Goal: Navigation & Orientation: Find specific page/section

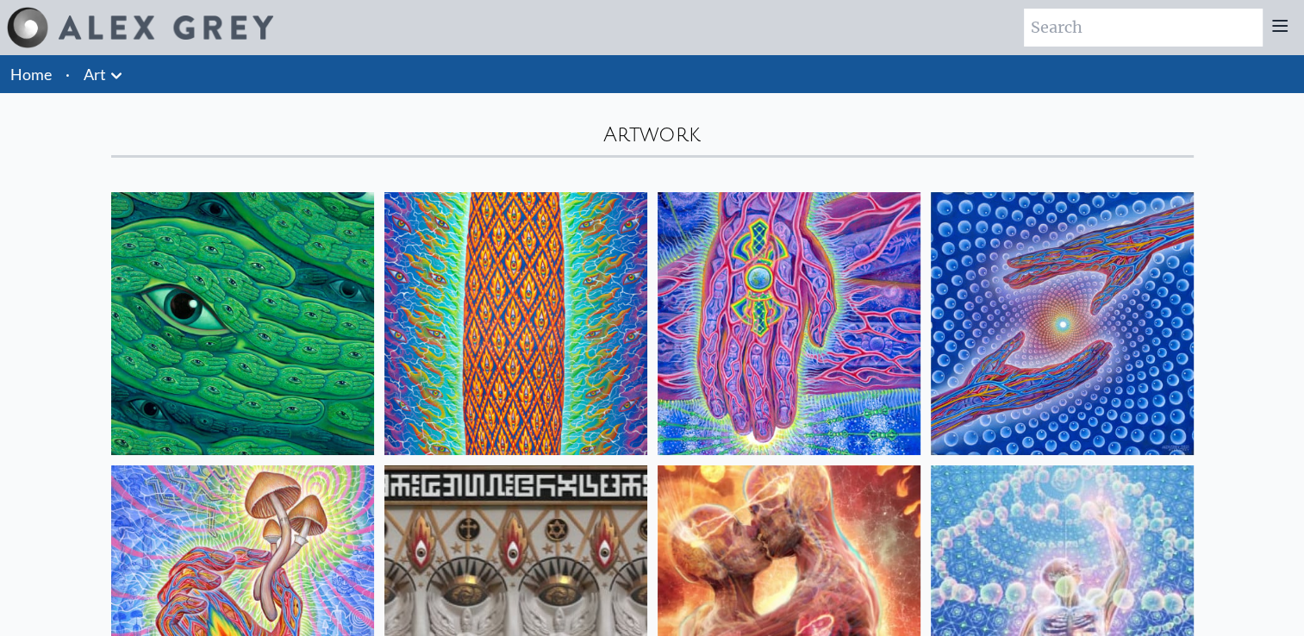
click at [104, 69] on link "Art" at bounding box center [95, 74] width 22 height 24
click at [14, 77] on link "Home" at bounding box center [30, 74] width 41 height 19
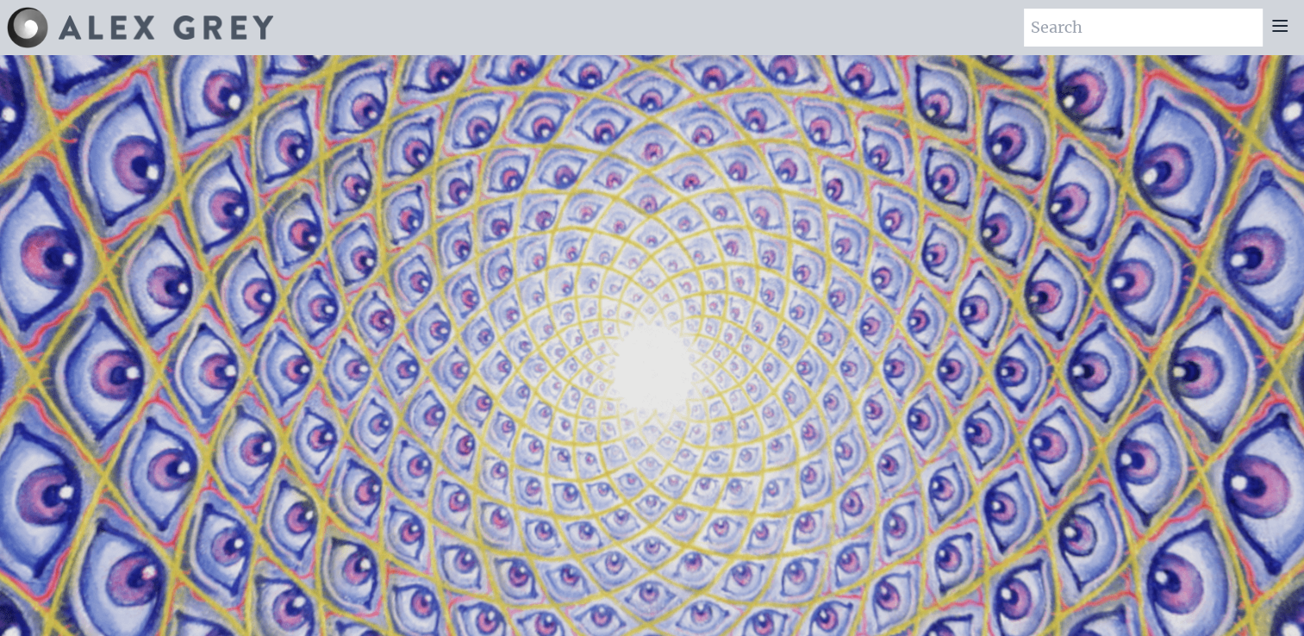
click at [1279, 17] on icon at bounding box center [1280, 26] width 21 height 21
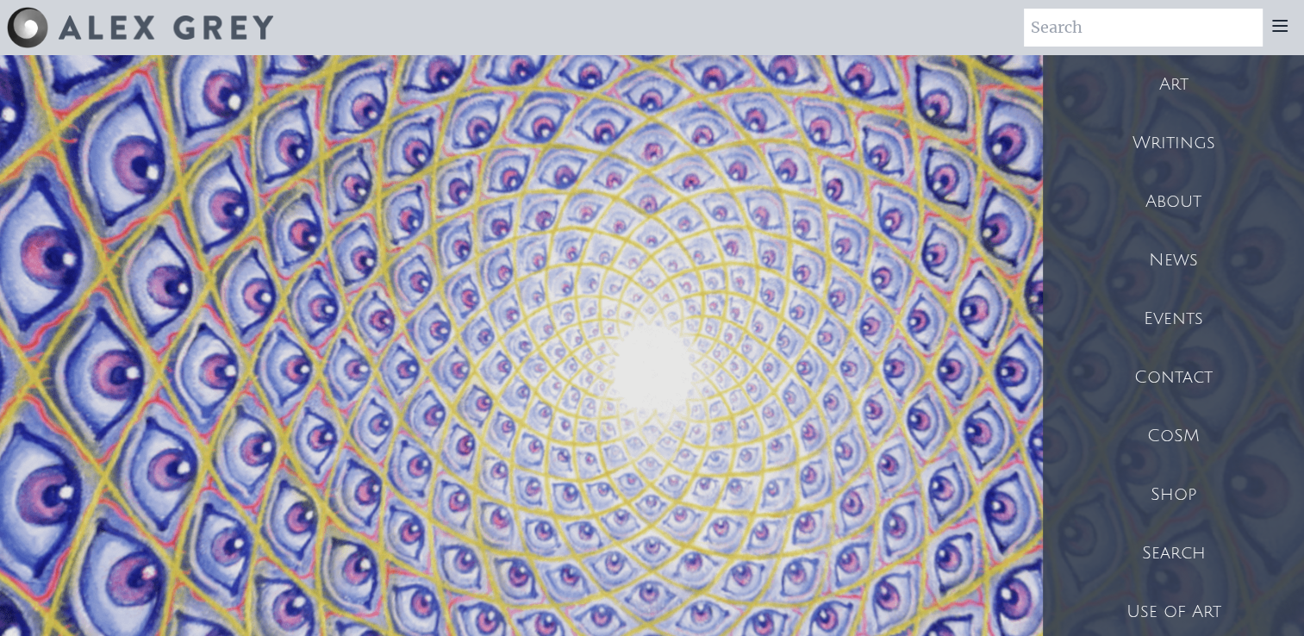
click at [1156, 478] on div "Shop" at bounding box center [1173, 494] width 261 height 59
